Goal: Check status: Check status

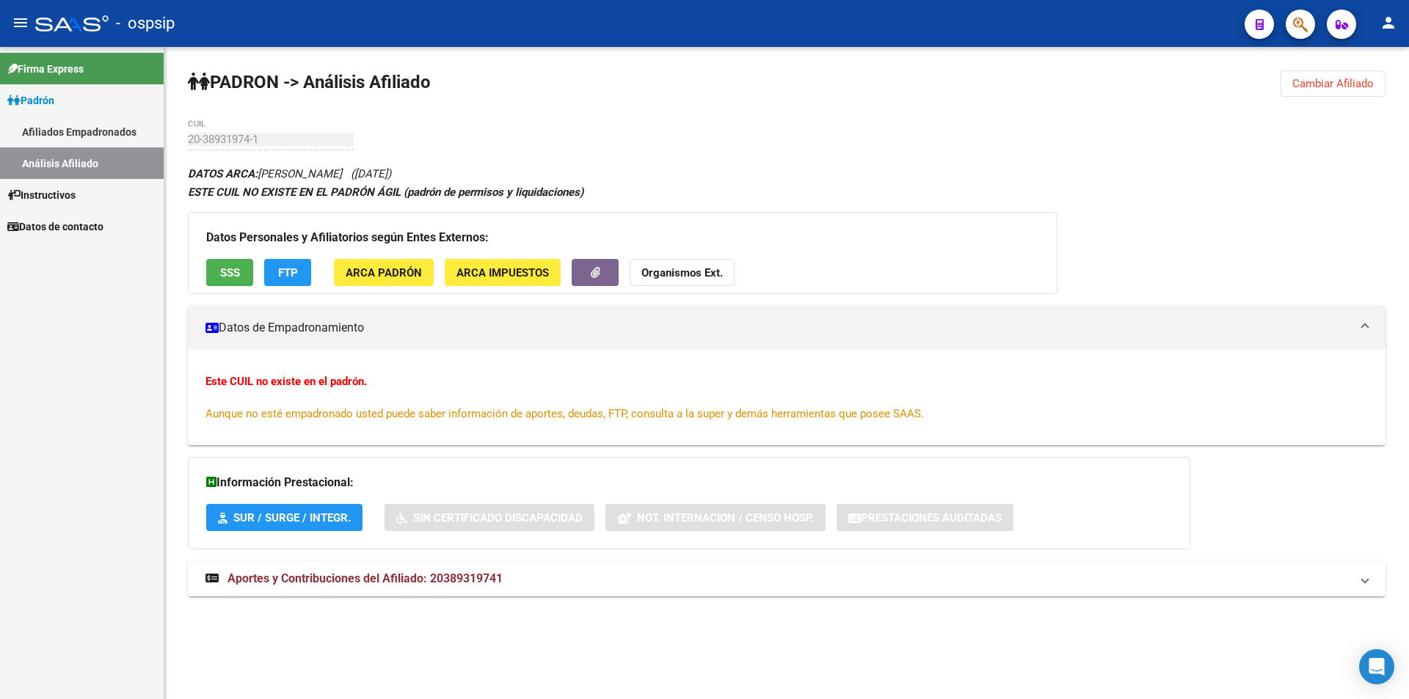
click at [111, 145] on link "Afiliados Empadronados" at bounding box center [82, 132] width 164 height 32
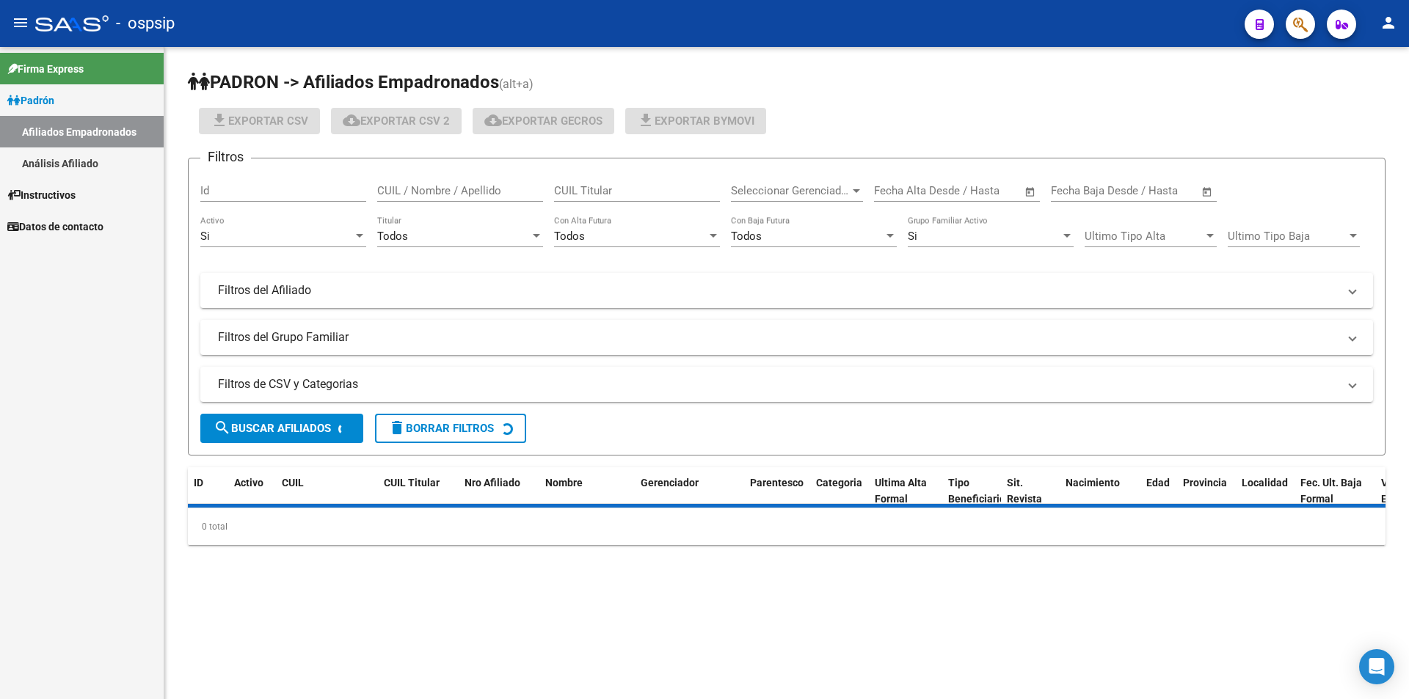
click at [103, 149] on link "Análisis Afiliado" at bounding box center [82, 163] width 164 height 32
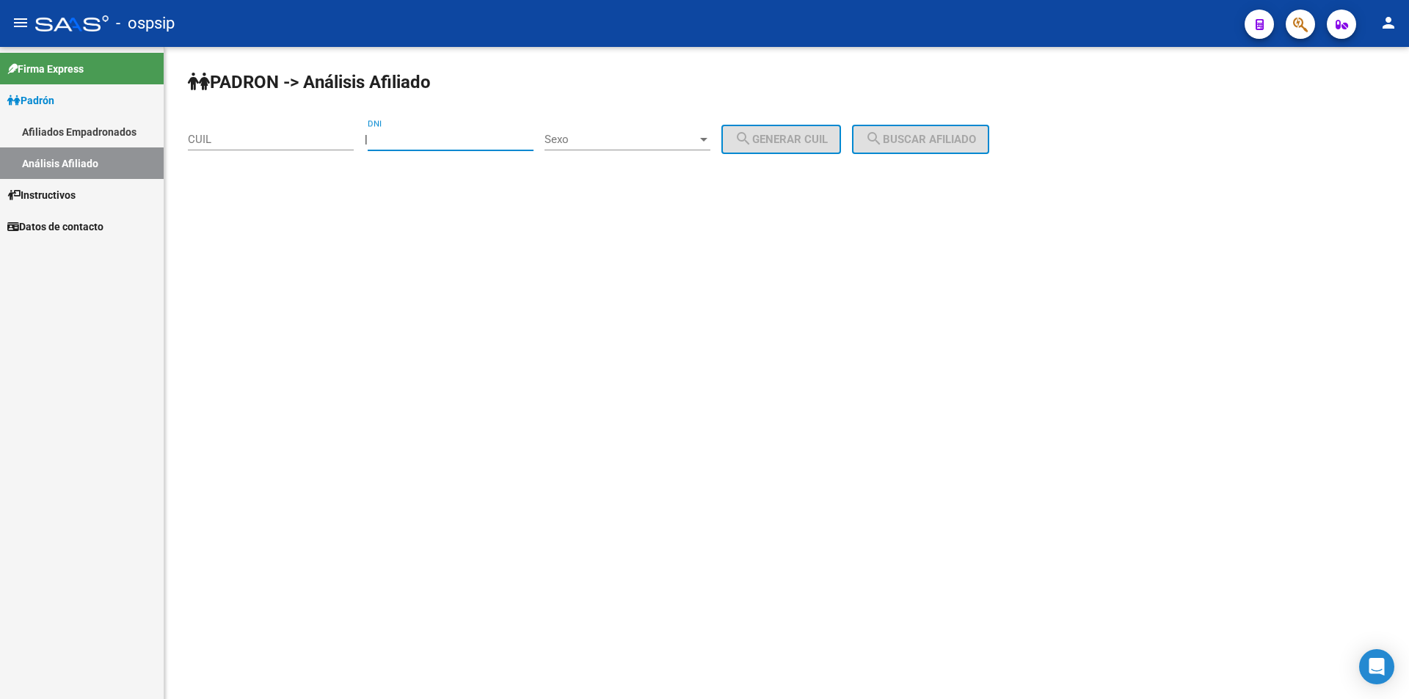
click at [441, 139] on input "DNI" at bounding box center [451, 139] width 166 height 13
click at [441, 139] on input "27201266" at bounding box center [451, 139] width 166 height 13
type input "27201266"
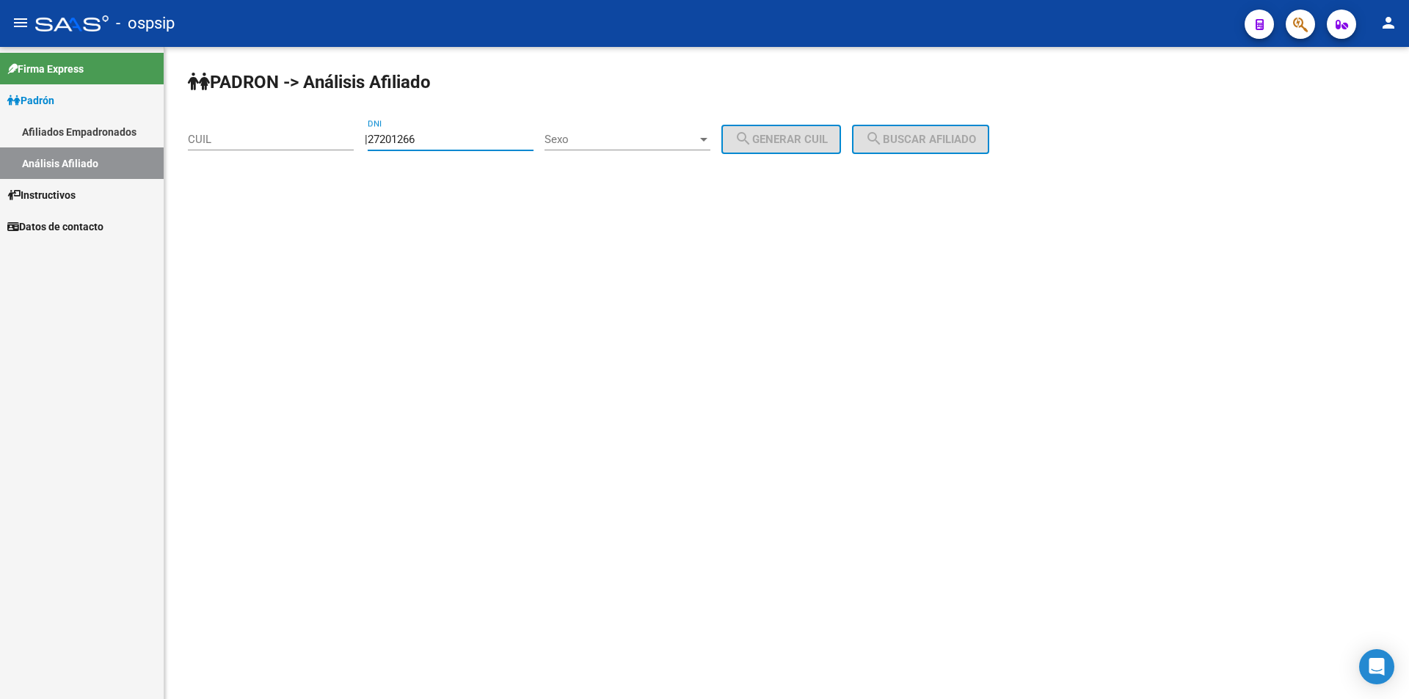
click at [646, 147] on div "Sexo Sexo" at bounding box center [627, 135] width 166 height 32
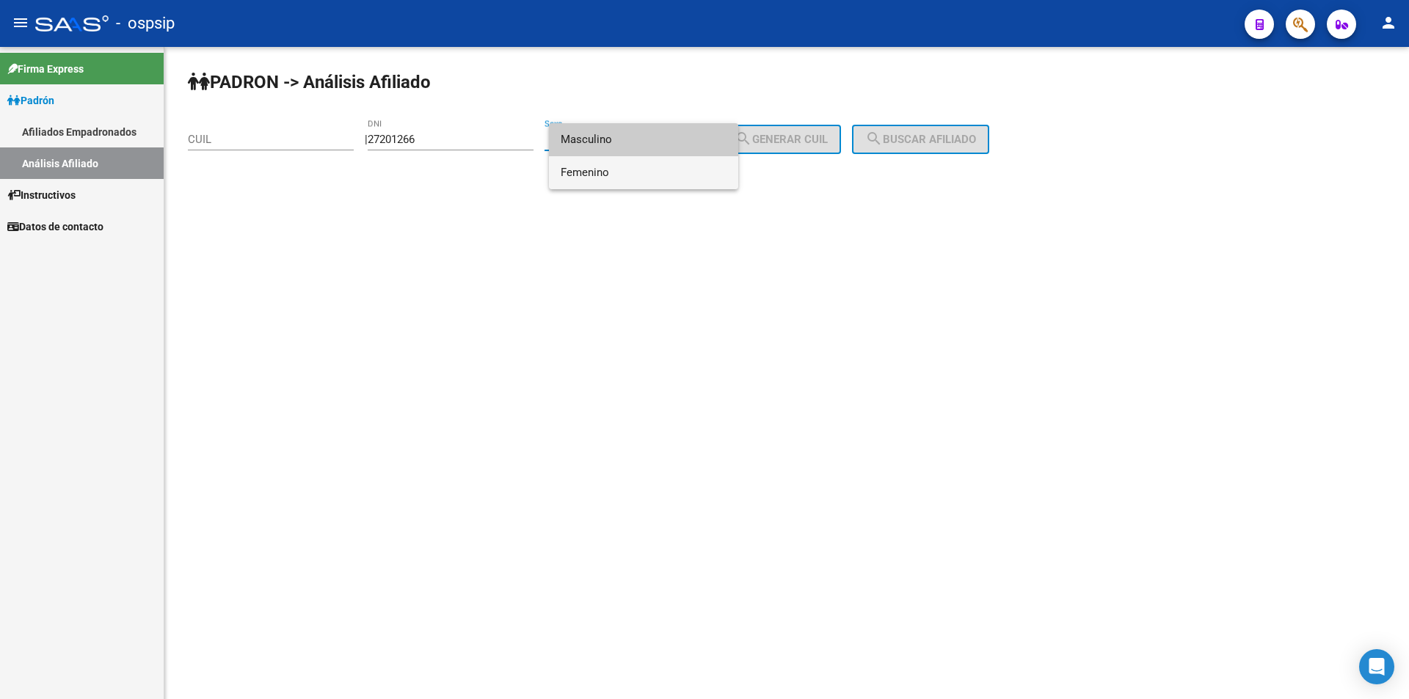
click at [650, 167] on span "Femenino" at bounding box center [644, 172] width 166 height 33
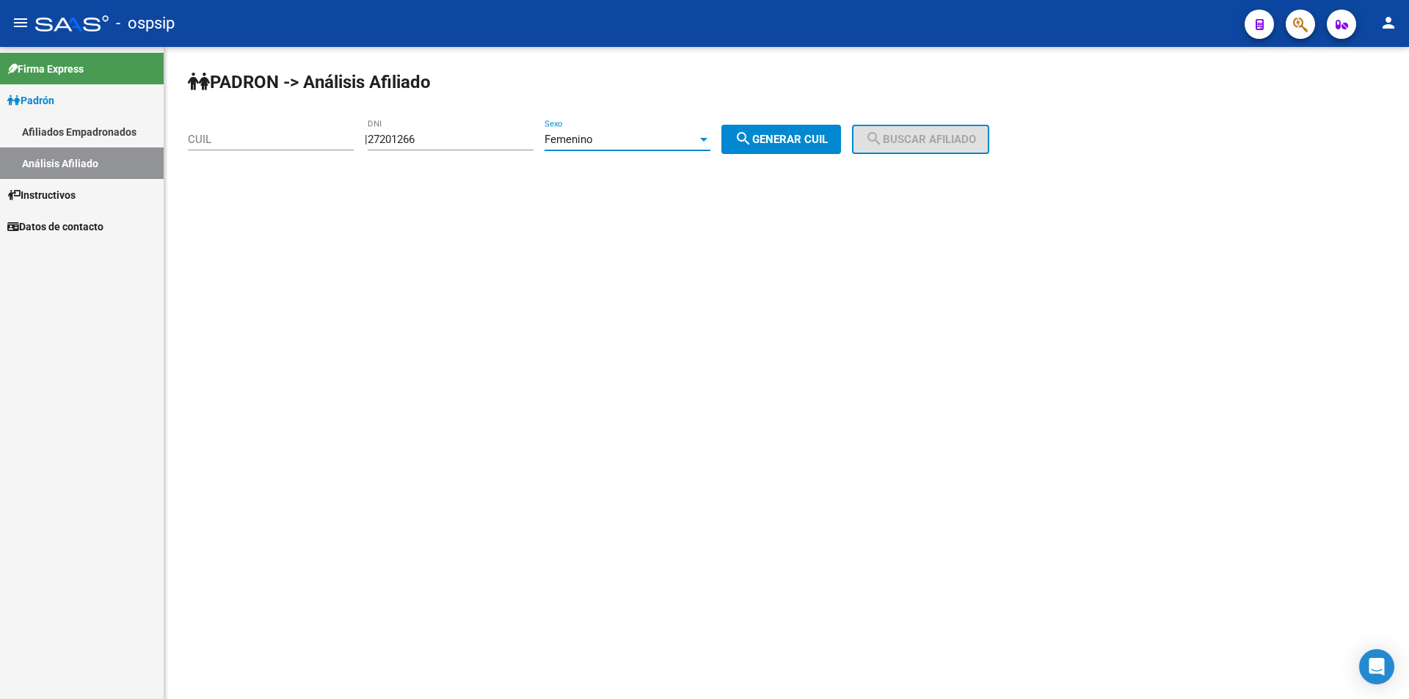
click at [745, 149] on button "search Generar CUIL" at bounding box center [781, 139] width 120 height 29
type input "27-27201266-6"
click at [912, 142] on span "search Buscar afiliado" at bounding box center [920, 139] width 111 height 13
